Goal: Task Accomplishment & Management: Manage account settings

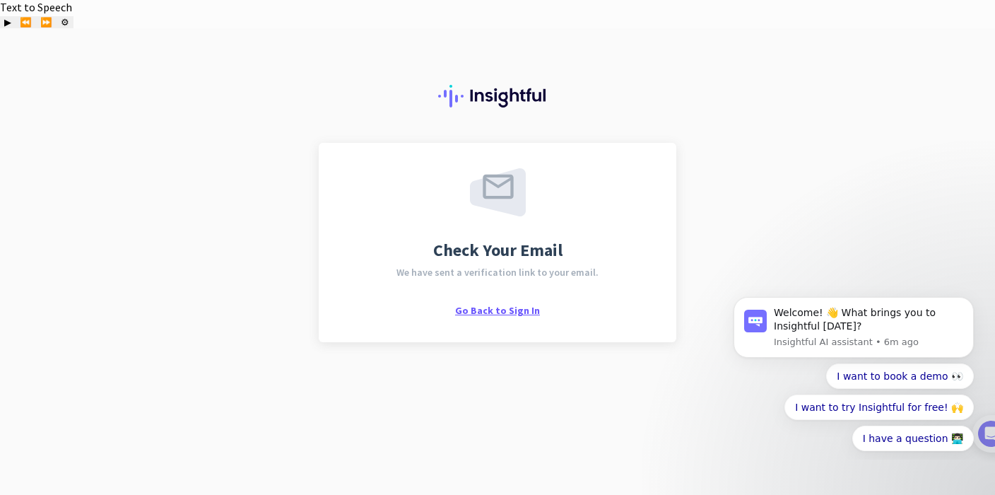
click at [515, 304] on span "Go Back to Sign In" at bounding box center [497, 310] width 85 height 13
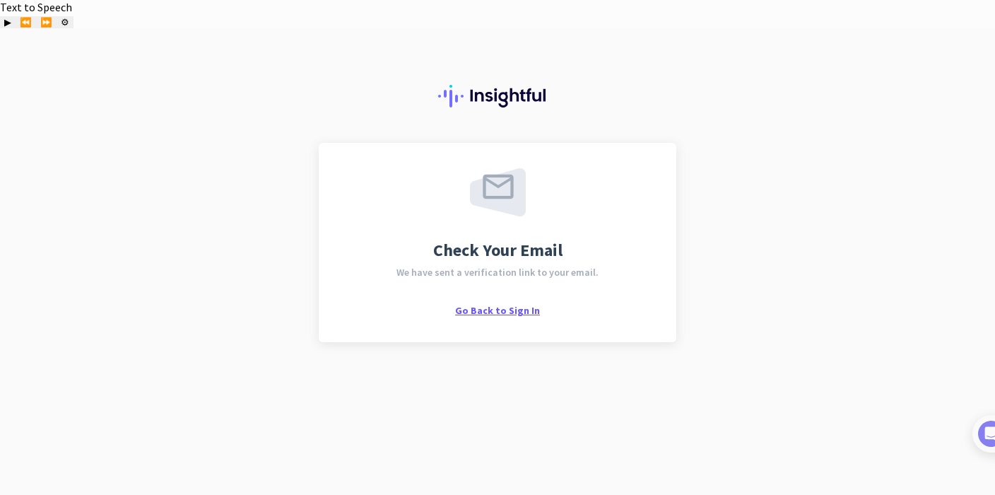
click at [496, 304] on span "Go Back to Sign In" at bounding box center [497, 310] width 85 height 13
